Goal: Information Seeking & Learning: Learn about a topic

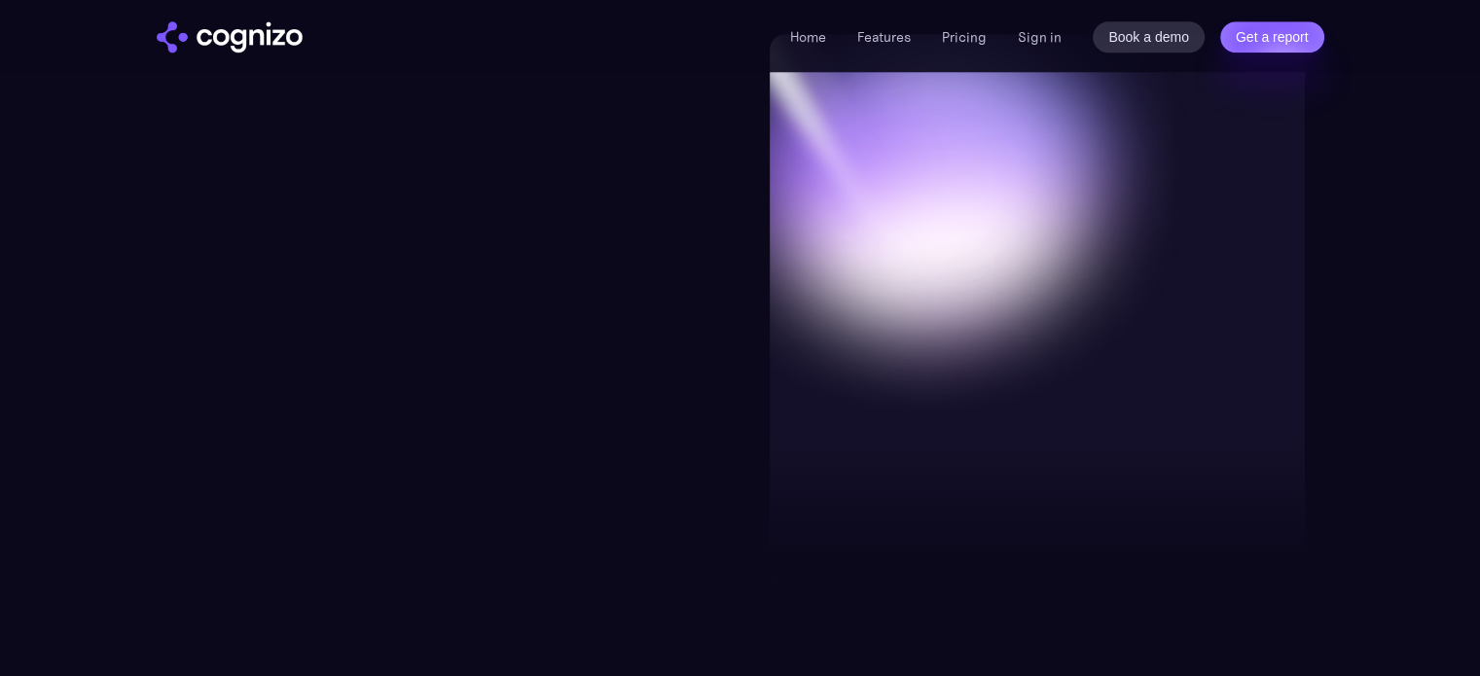
click at [239, 40] on img "home" at bounding box center [230, 36] width 146 height 31
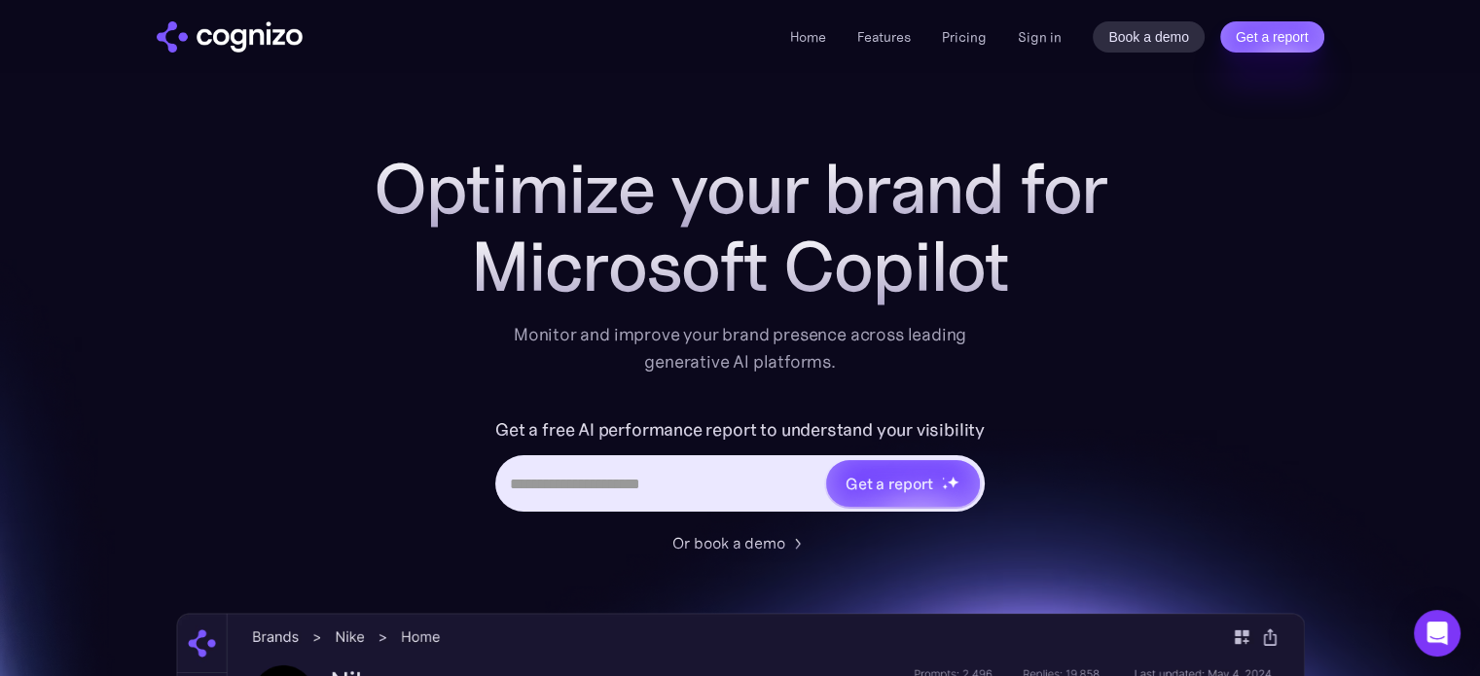
click at [589, 489] on input "Hero URL Input Form" at bounding box center [661, 483] width 326 height 37
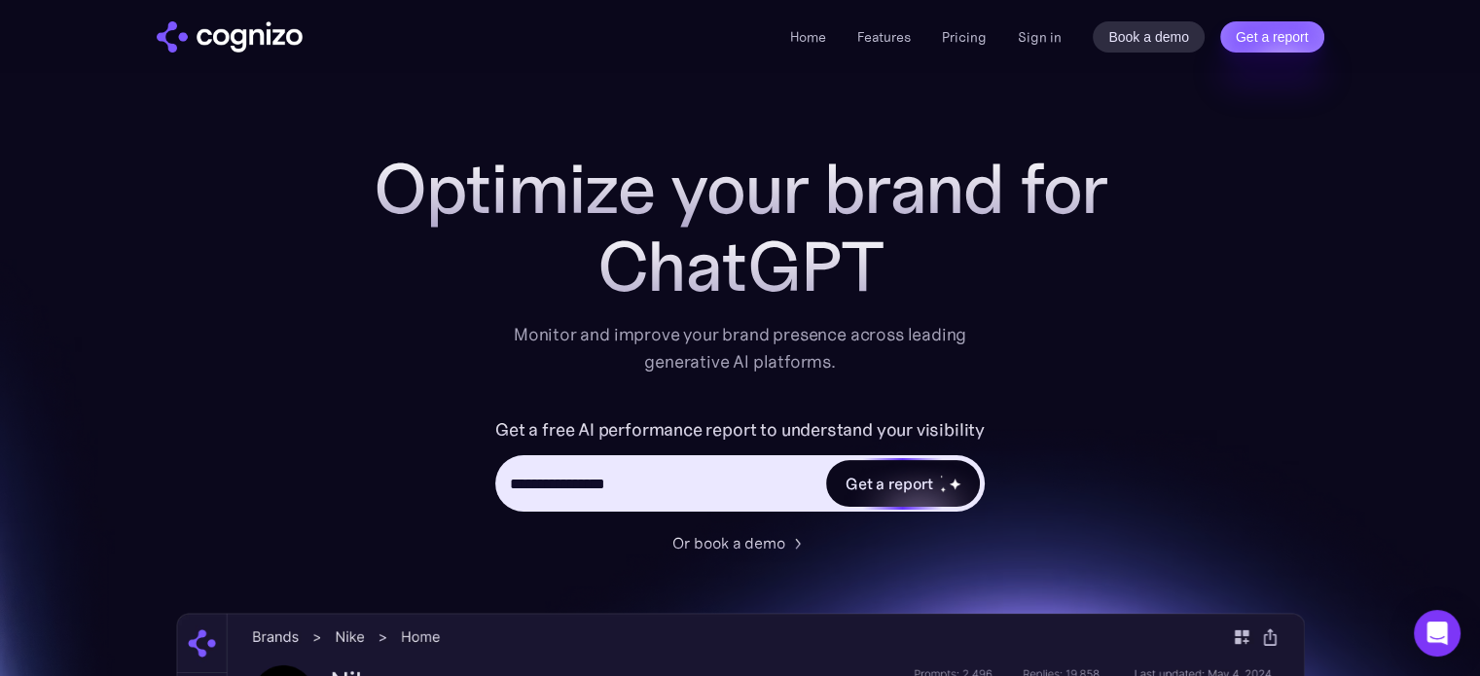
type input "**********"
click at [883, 485] on div "Get a report" at bounding box center [889, 483] width 88 height 23
type input "**********"
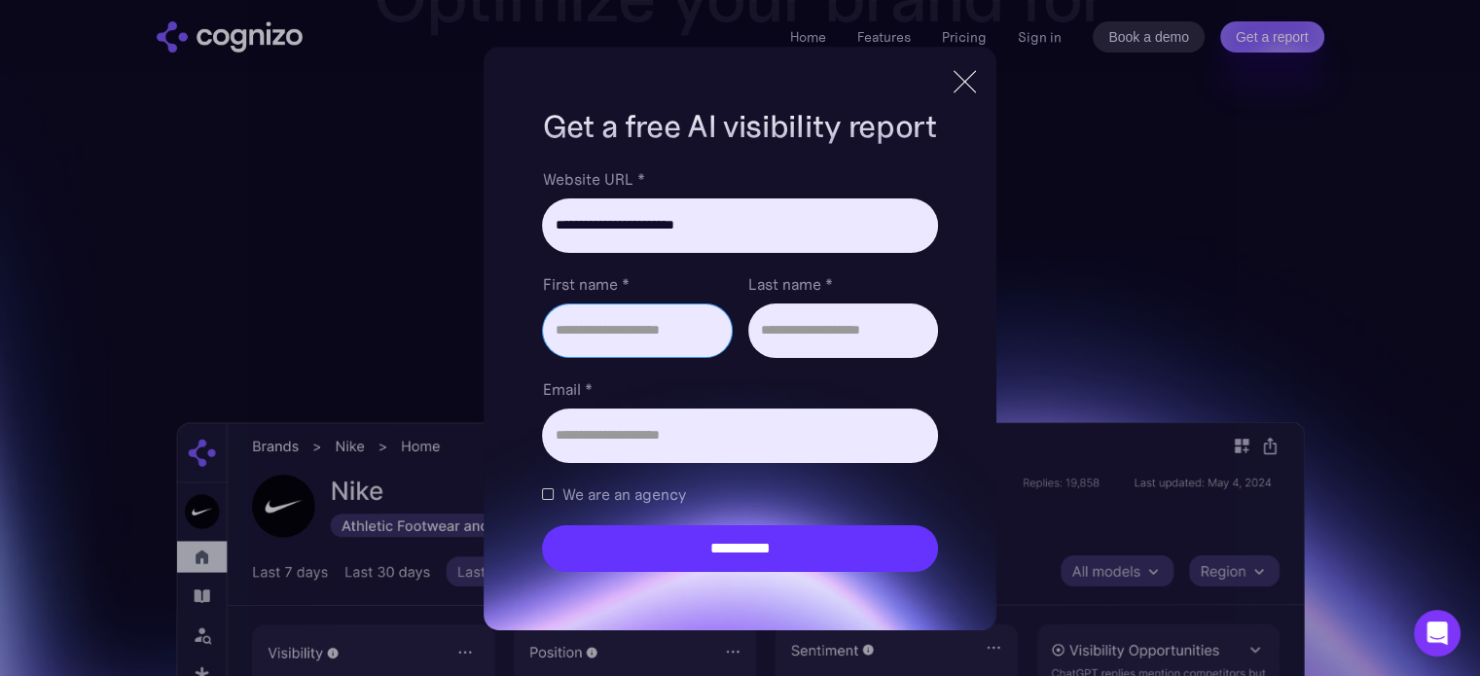
scroll to position [195, 0]
click at [967, 87] on div at bounding box center [965, 81] width 32 height 35
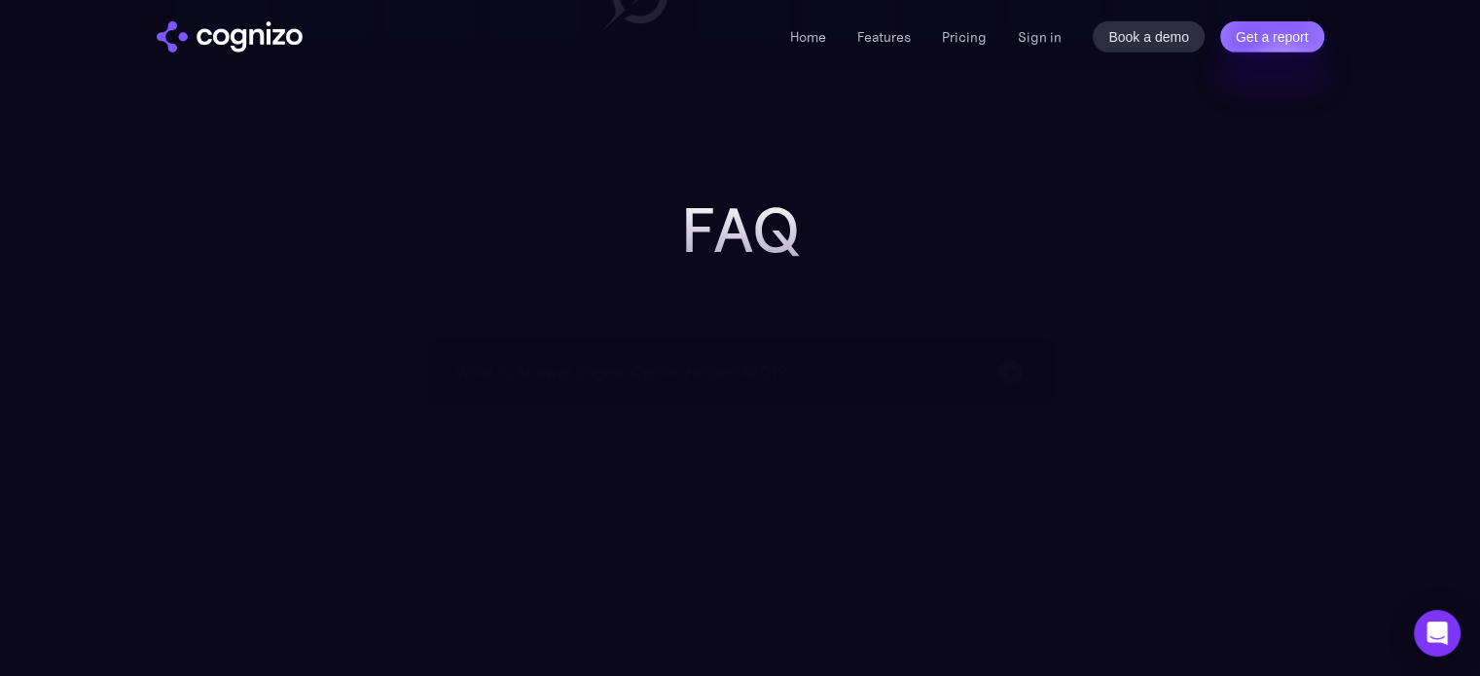
scroll to position [6129, 0]
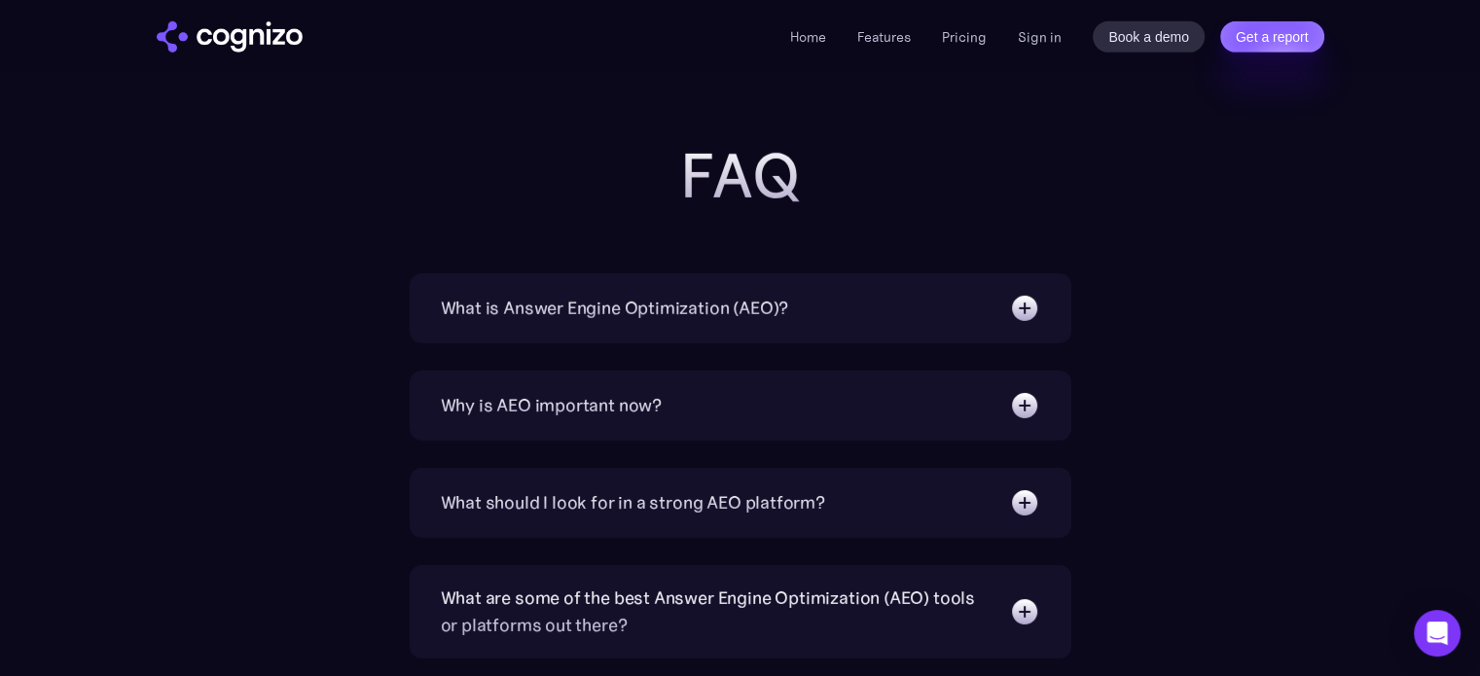
click at [664, 307] on div "What is Answer Engine Optimization (AEO)?" at bounding box center [615, 308] width 348 height 27
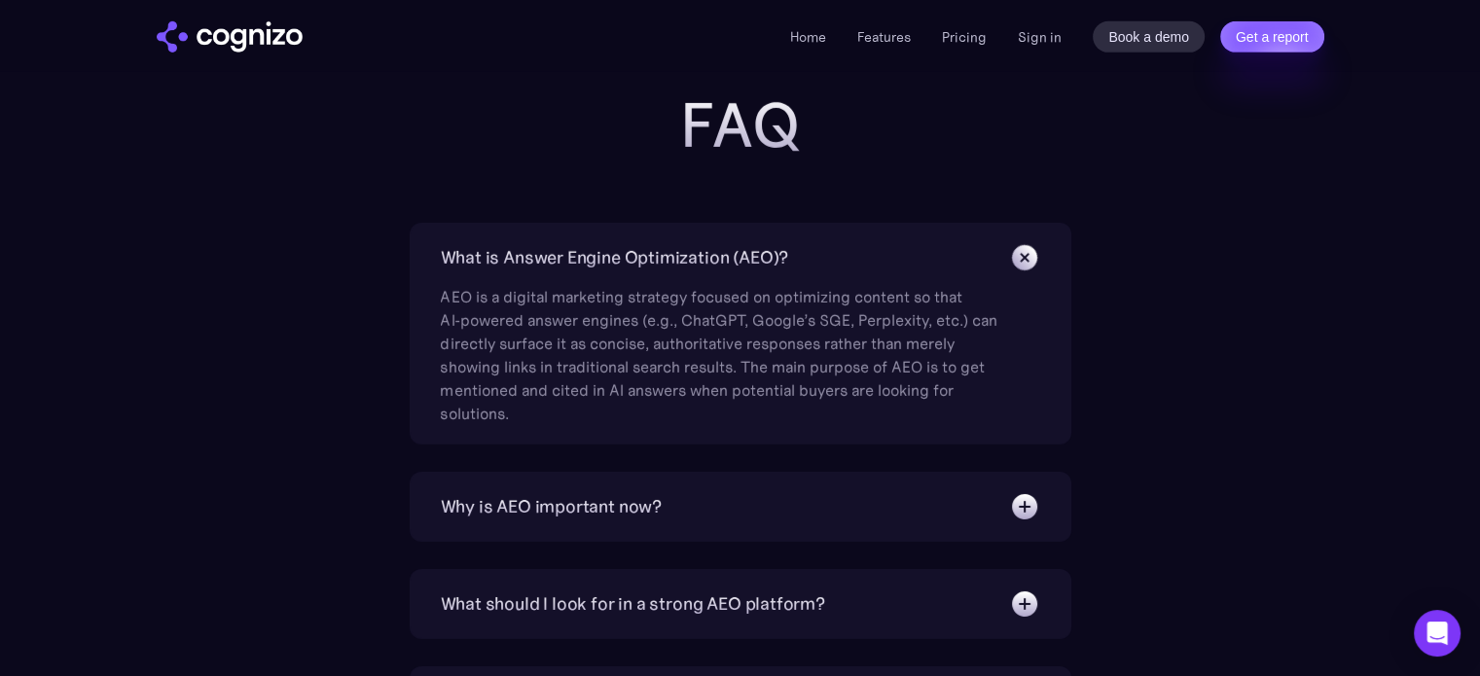
scroll to position [6324, 0]
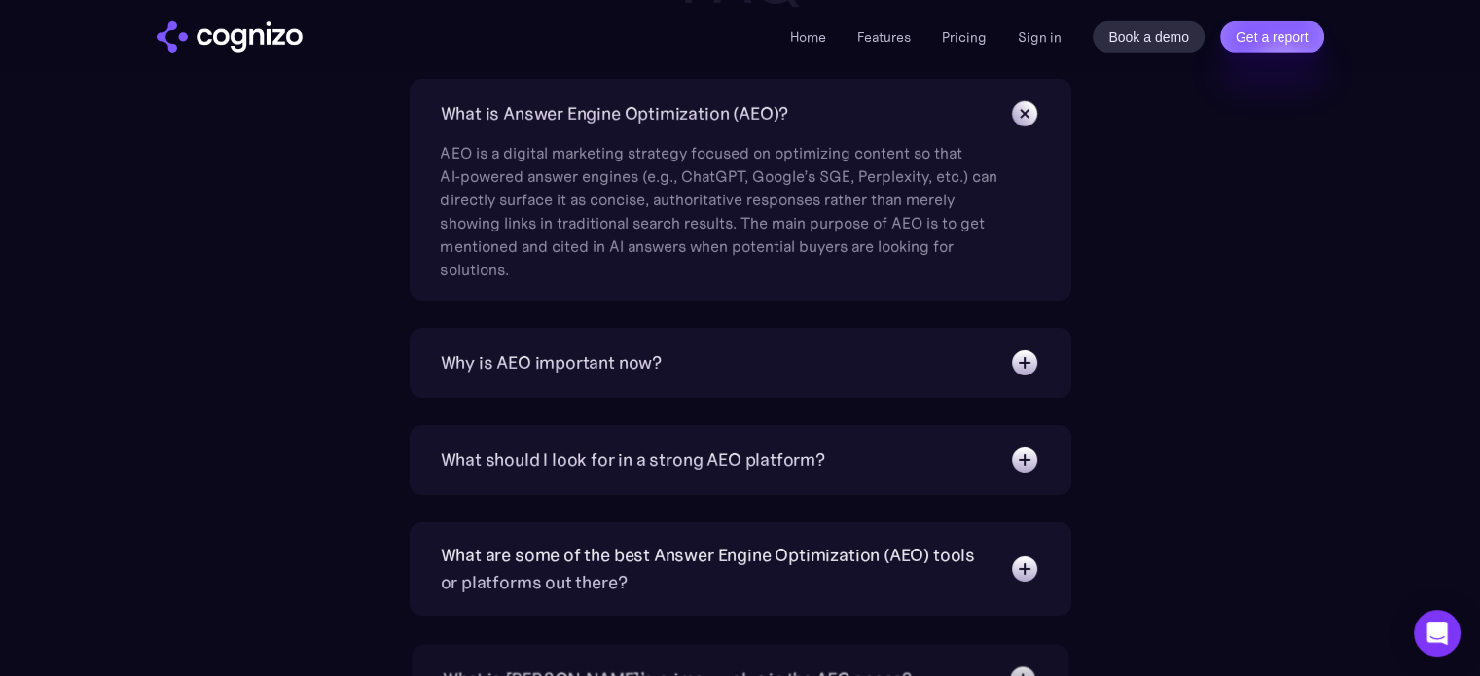
click at [527, 357] on div "Why is AEO important now?" at bounding box center [552, 362] width 222 height 27
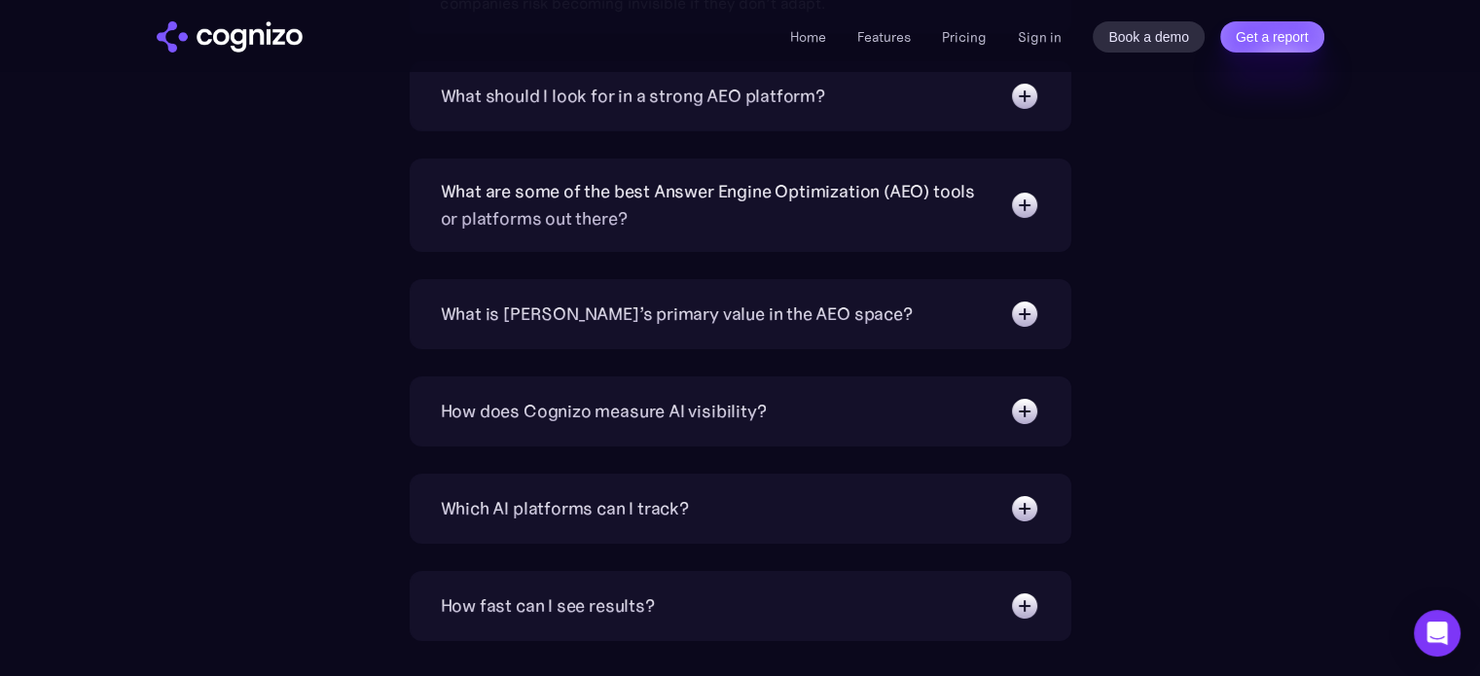
scroll to position [6907, 0]
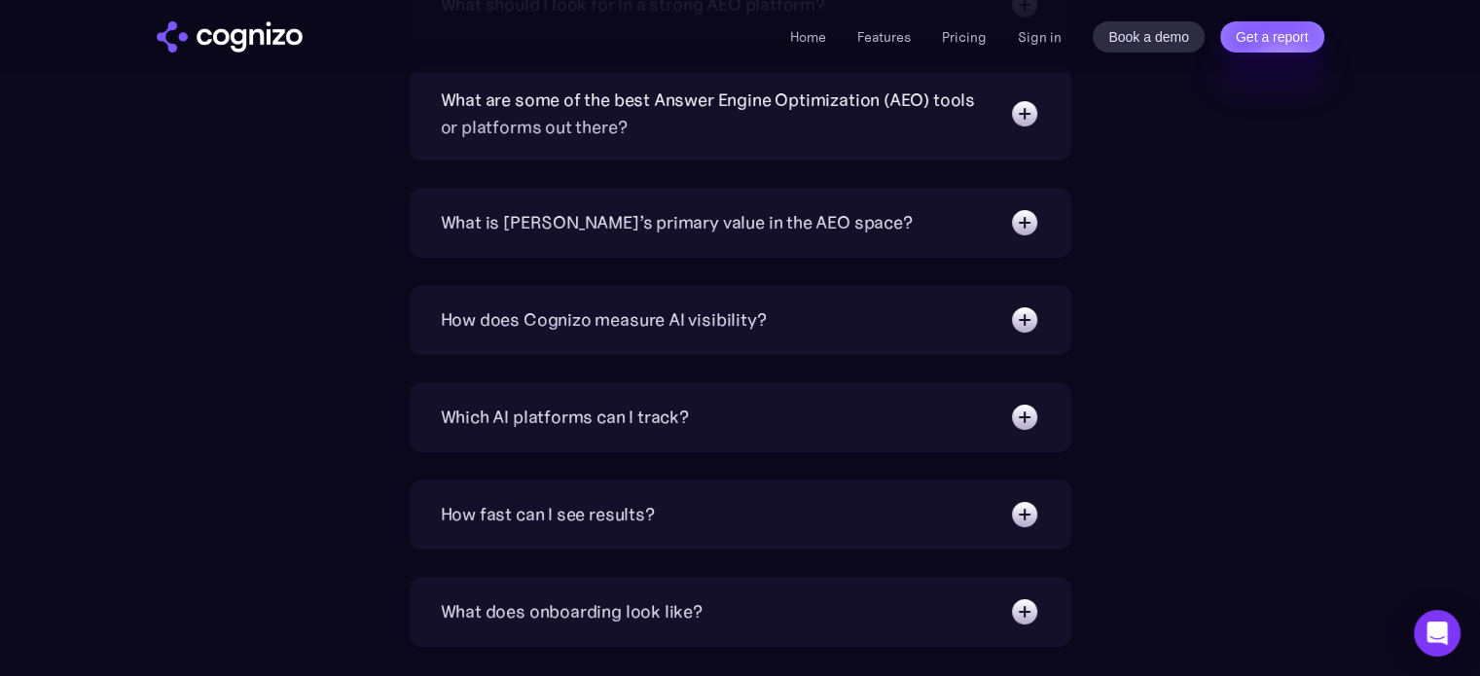
click at [642, 326] on div "How does Cognizo measure AI visibility?" at bounding box center [604, 319] width 326 height 27
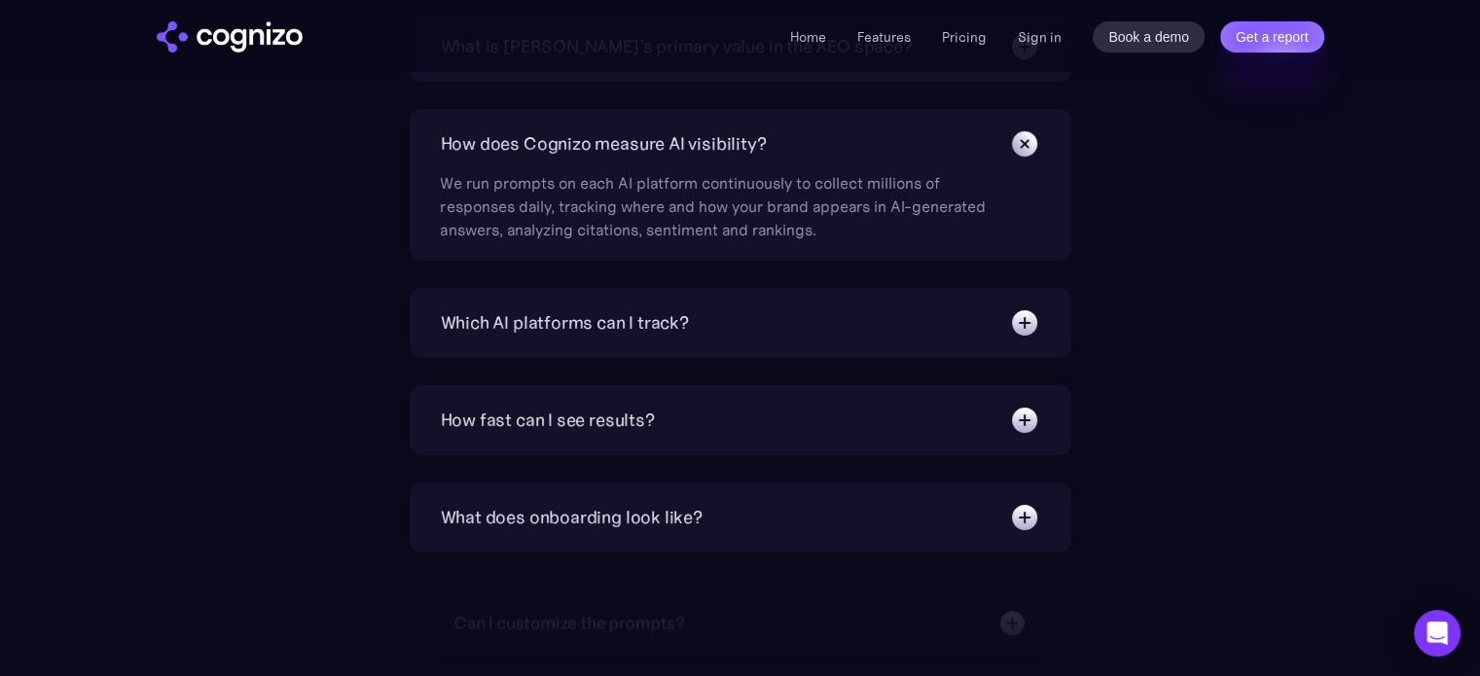
scroll to position [7102, 0]
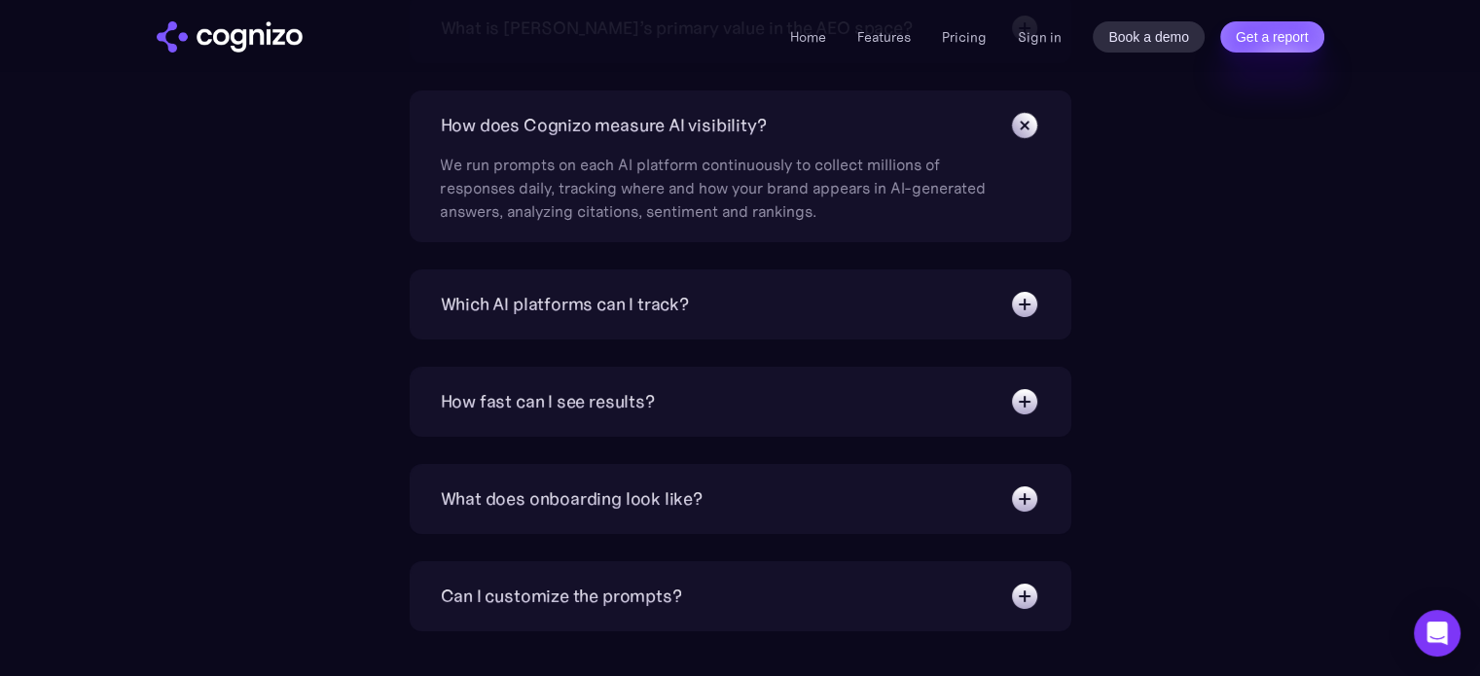
click at [559, 302] on div "Which AI platforms can I track?" at bounding box center [565, 304] width 248 height 27
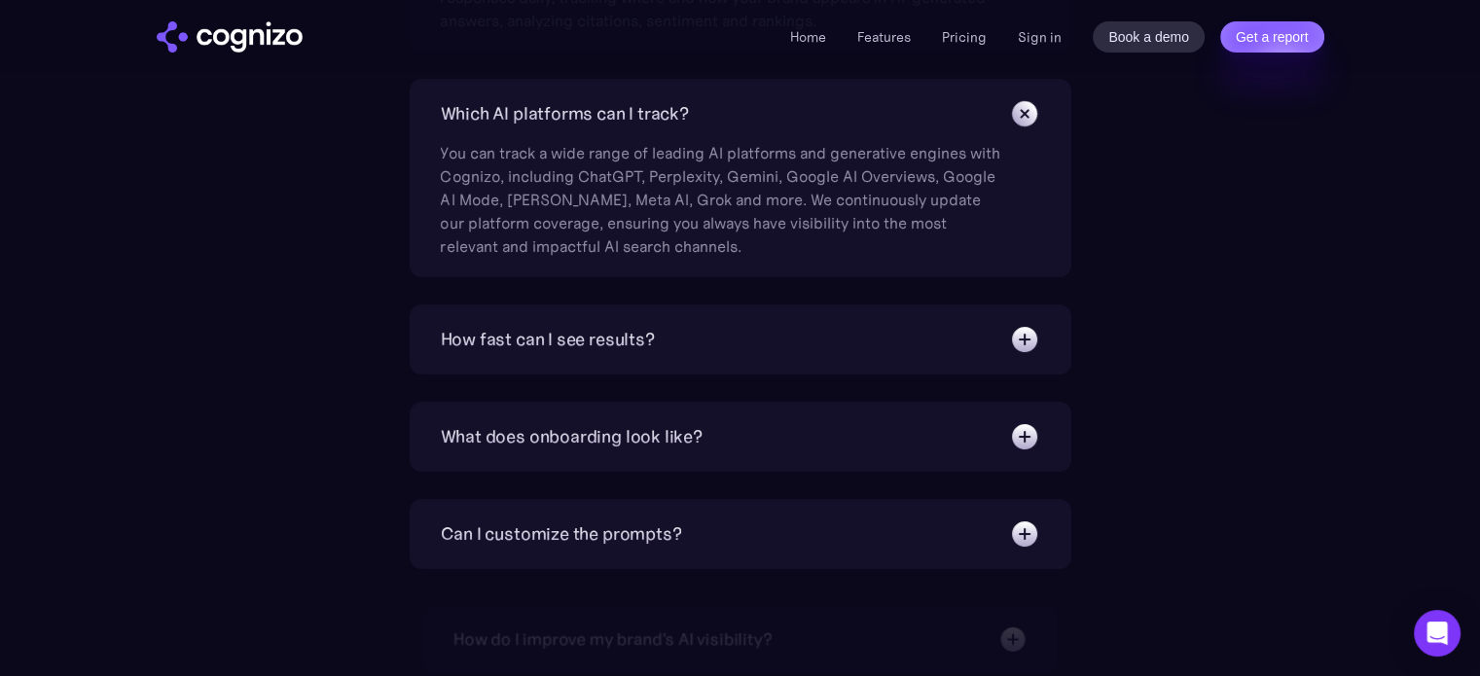
scroll to position [7297, 0]
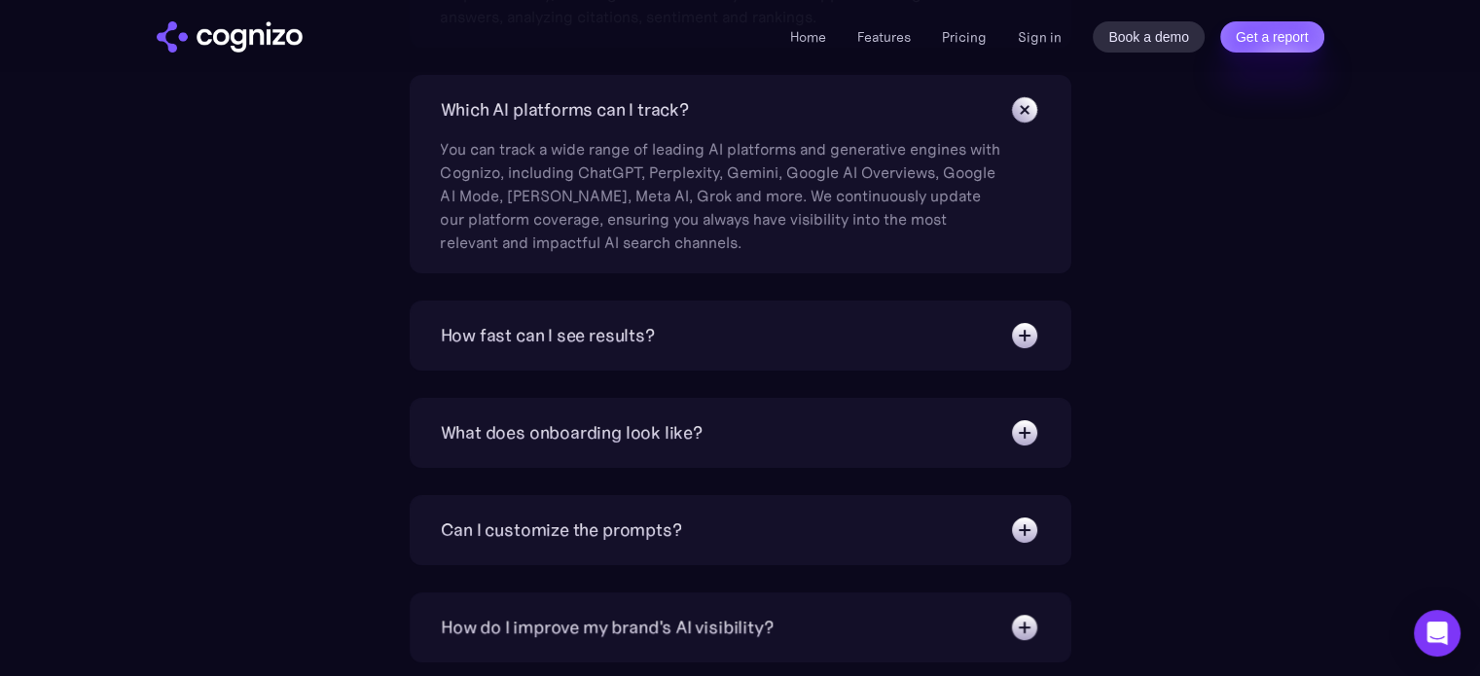
click at [615, 339] on div "How fast can I see results?" at bounding box center [548, 335] width 214 height 27
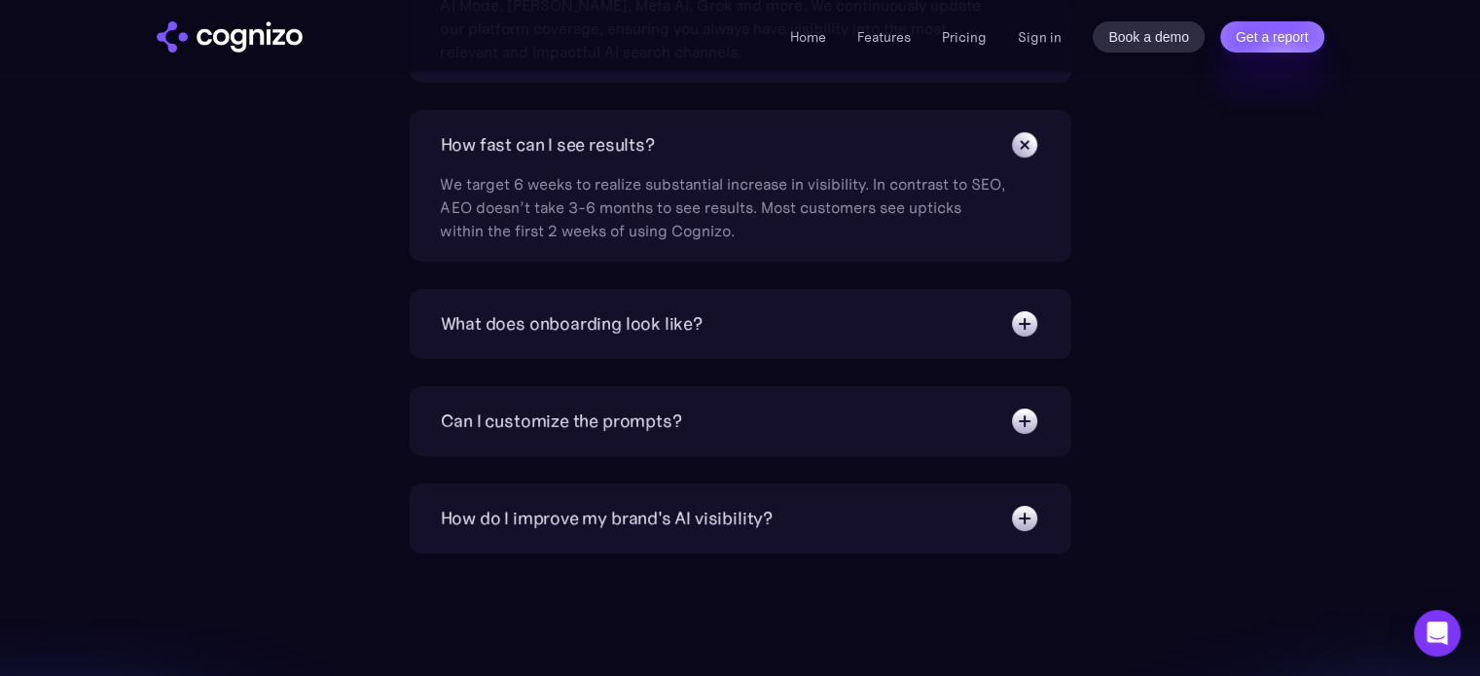
scroll to position [7491, 0]
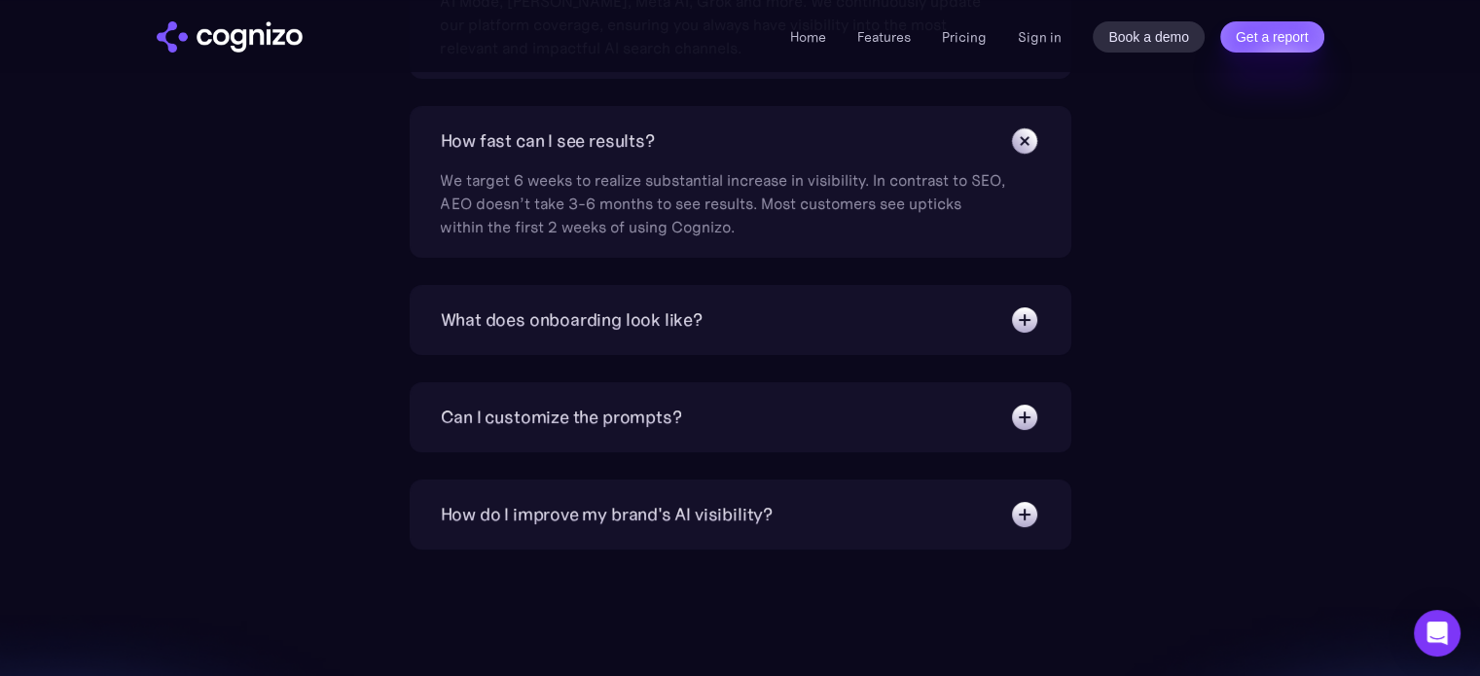
click at [585, 313] on div "What does onboarding look like?" at bounding box center [572, 319] width 262 height 27
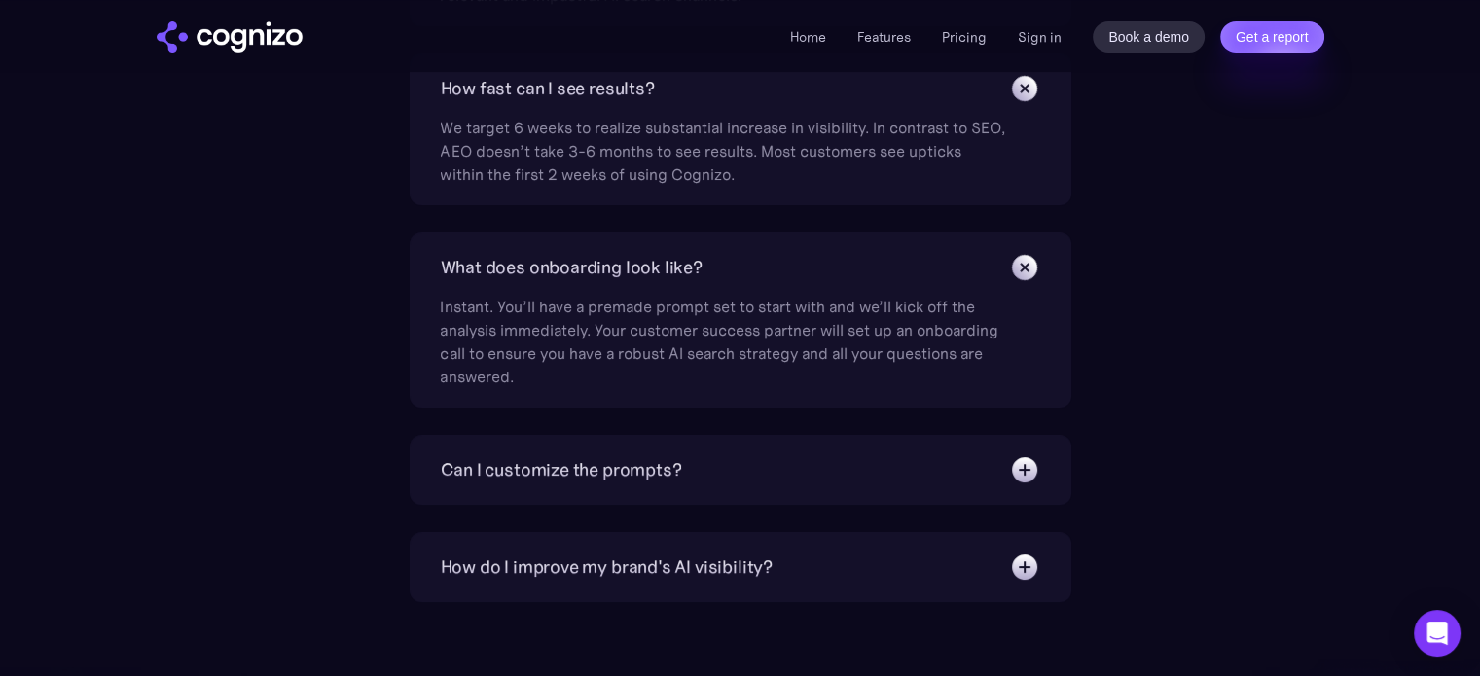
scroll to position [7588, 0]
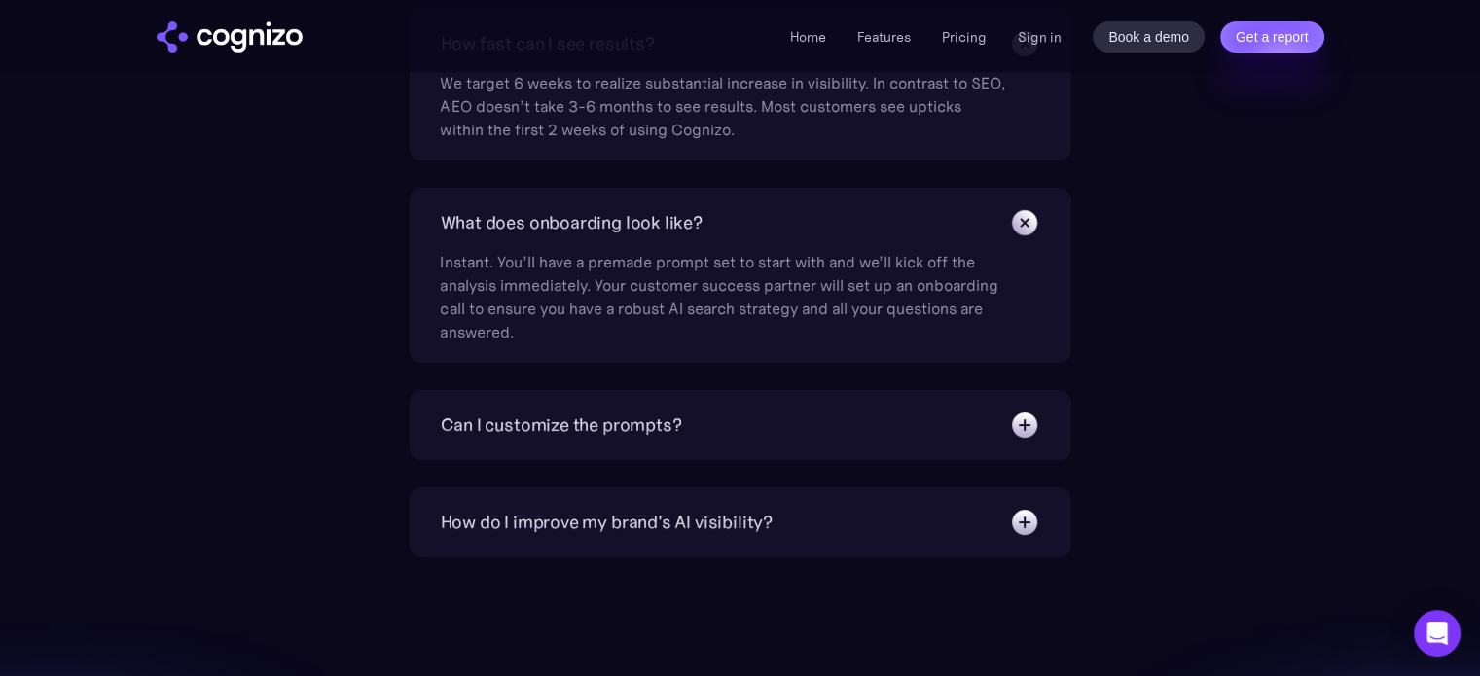
click at [597, 406] on div "Can I customize the prompts? Absolutely. Our prompt generation engine will give…" at bounding box center [741, 425] width 662 height 70
click at [597, 410] on div "Can I customize the prompts?" at bounding box center [740, 425] width 599 height 31
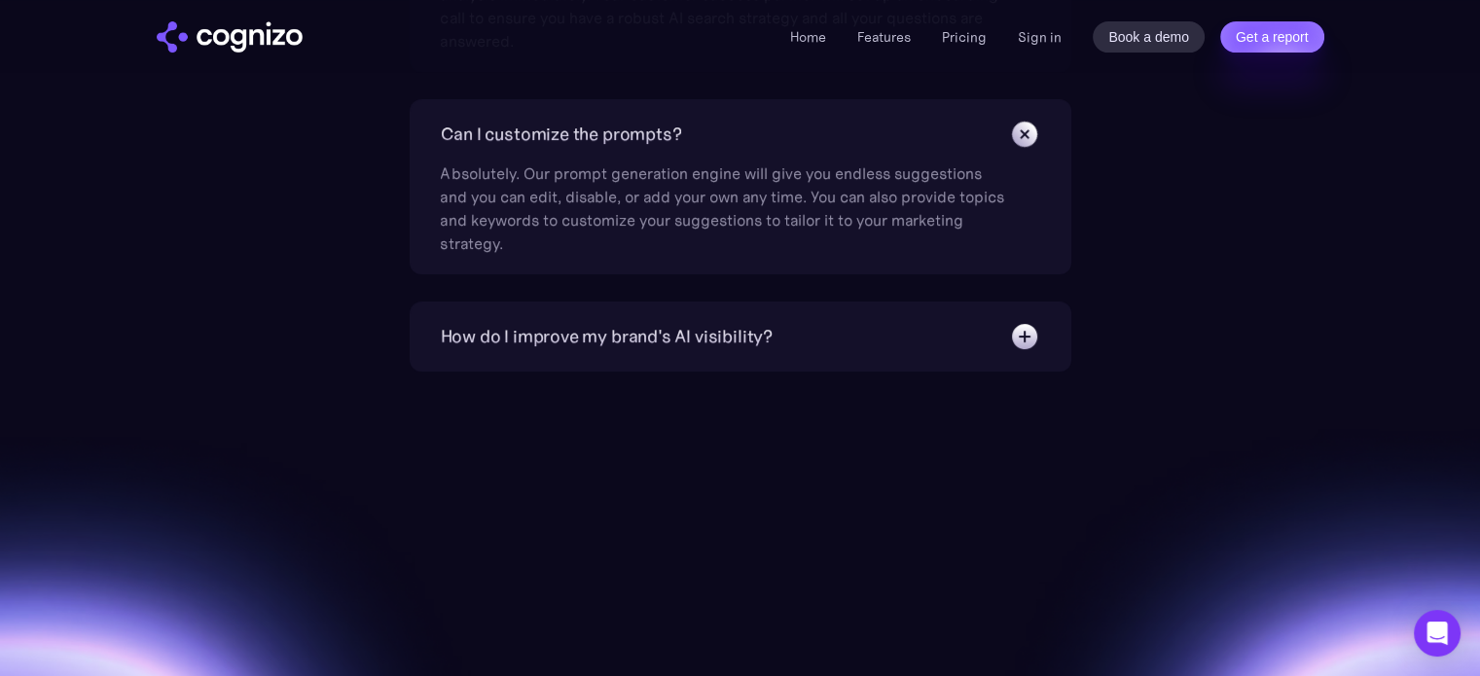
scroll to position [7880, 0]
click at [622, 338] on div "How do I improve my brand's AI visibility?" at bounding box center [607, 335] width 332 height 27
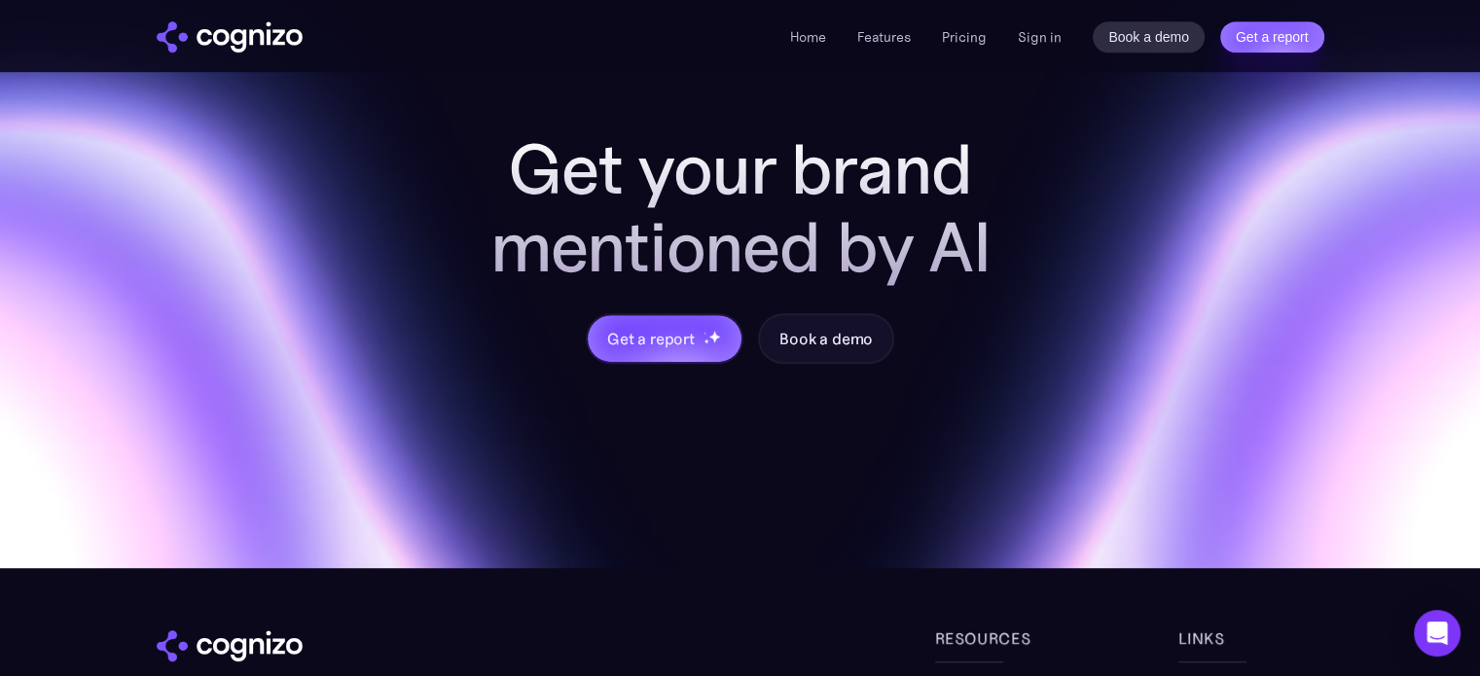
scroll to position [8513, 0]
